Goal: Find specific page/section: Find specific page/section

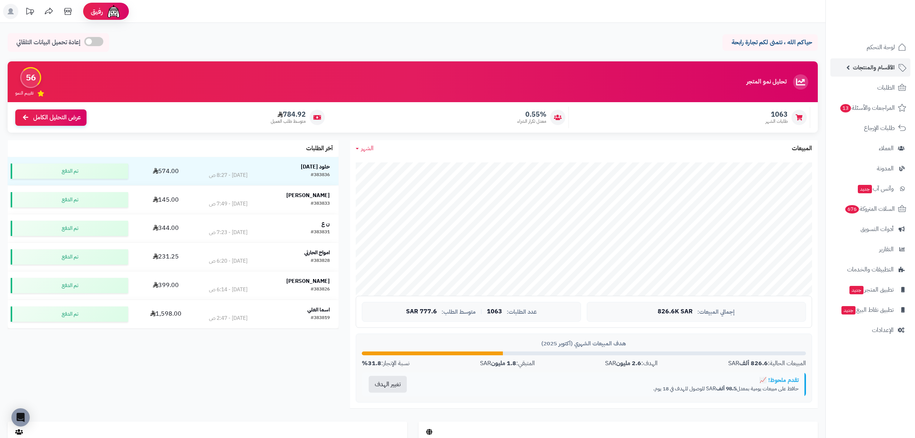
click at [864, 67] on span "الأقسام والمنتجات" at bounding box center [874, 67] width 42 height 11
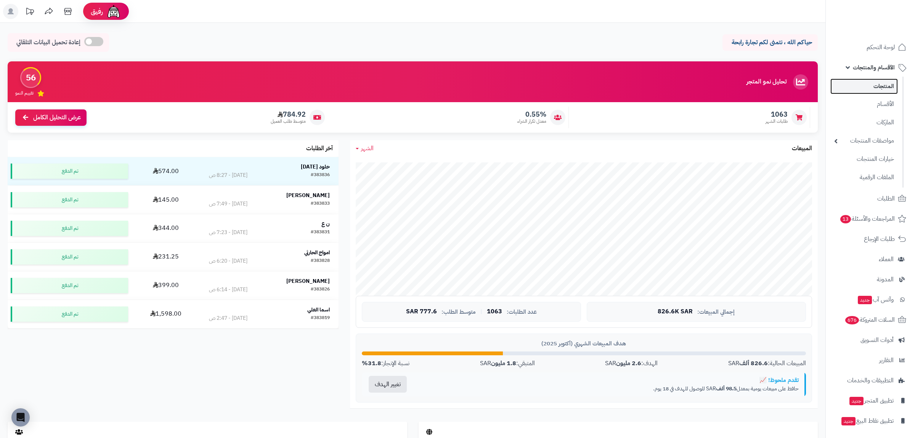
click at [867, 91] on link "المنتجات" at bounding box center [865, 87] width 68 height 16
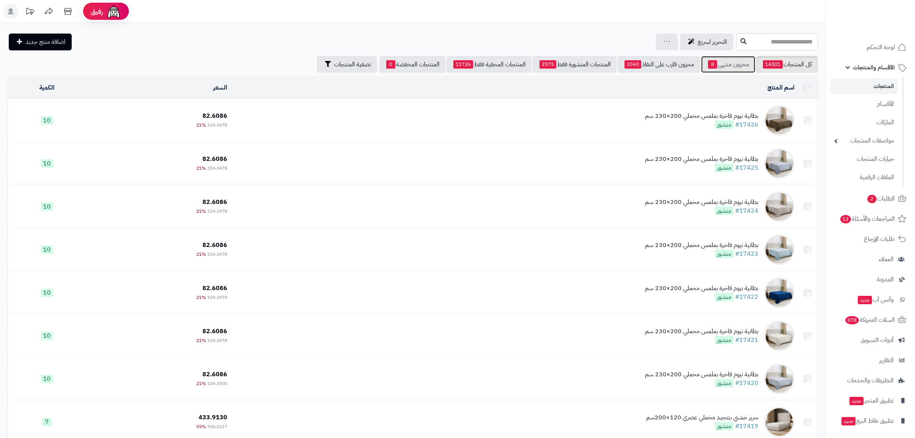
click at [737, 65] on link "مخزون منتهي 8" at bounding box center [728, 64] width 54 height 17
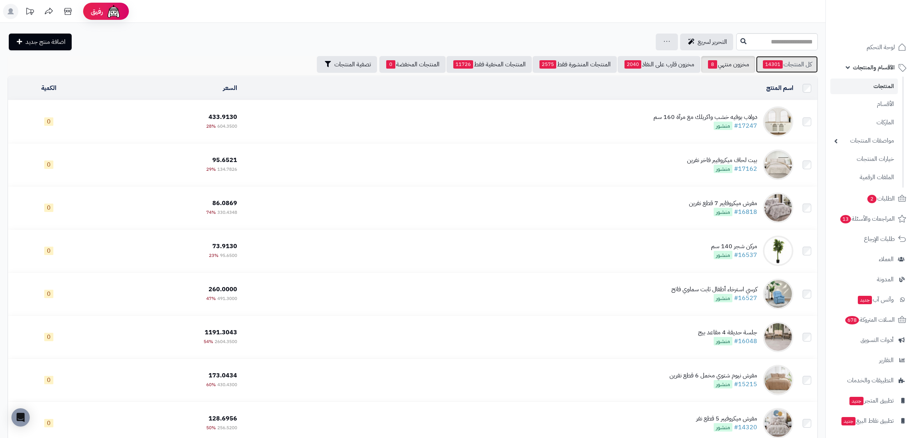
click at [793, 66] on link "كل المنتجات 14301" at bounding box center [787, 64] width 62 height 17
